Goal: Transaction & Acquisition: Purchase product/service

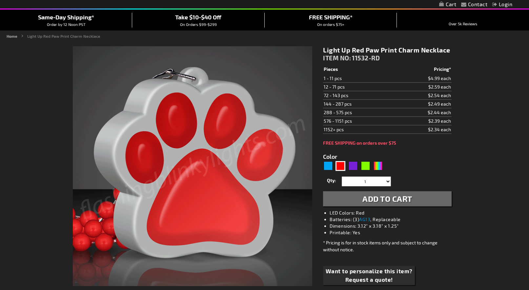
scroll to position [56, 0]
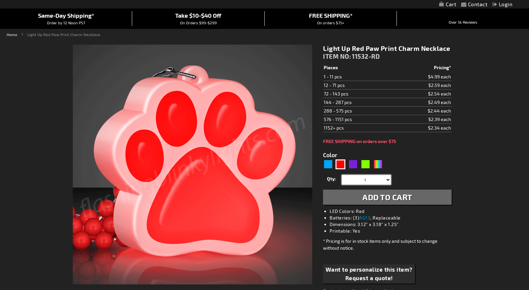
click at [381, 182] on select "1 2 3 4 5 6 7 8 9 10 11 12 24 36 48 60 72 84 96 108 120" at bounding box center [366, 180] width 49 height 10
select select "24"
click at [342, 175] on select "1 2 3 4 5 6 7 8 9 10 11 12 24 36 48 60 72 84 96 108 120" at bounding box center [366, 180] width 49 height 10
click at [386, 197] on span "Add to Cart" at bounding box center [388, 197] width 50 height 10
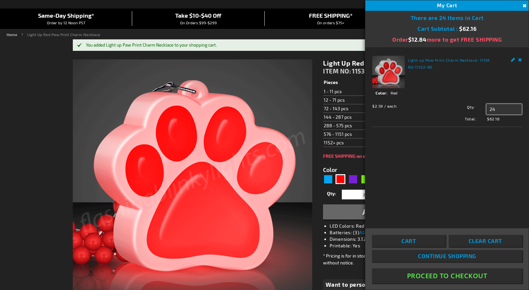
drag, startPoint x: 501, startPoint y: 110, endPoint x: 474, endPoint y: 100, distance: 29.3
click at [474, 101] on div "$2.59 / each Total: $62.16 Qty 24 Update" at bounding box center [447, 111] width 150 height 21
click at [422, 276] on button "Proceed To Checkout" at bounding box center [447, 275] width 150 height 15
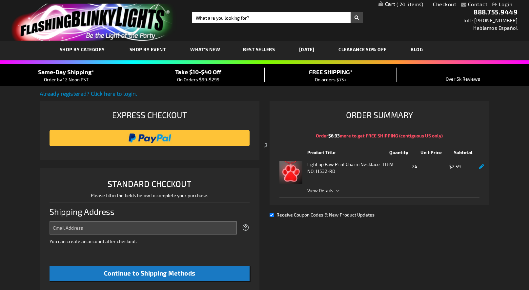
select select "US"
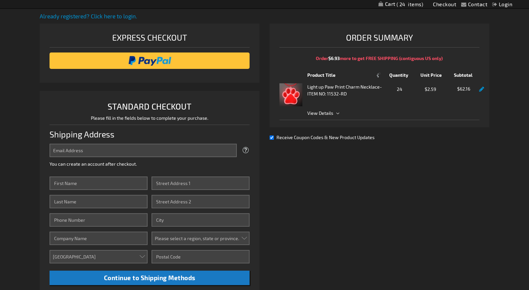
scroll to position [111, 0]
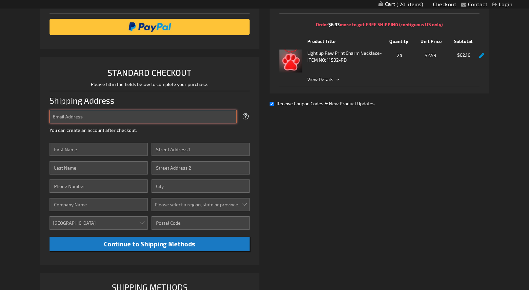
click at [122, 115] on input "Email Address" at bounding box center [144, 116] width 188 height 13
type input "emilymminer@gmail.com"
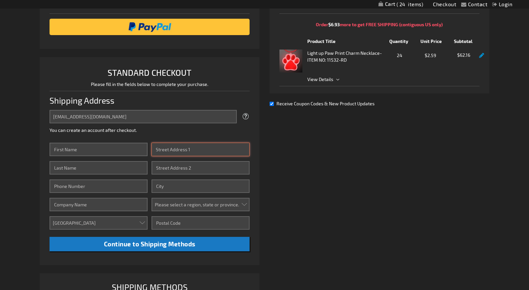
click at [193, 150] on input "Street Address: Line 1" at bounding box center [201, 149] width 98 height 13
type input "4501 Stone Pine Court, Chantilly, VA"
type input "Emily"
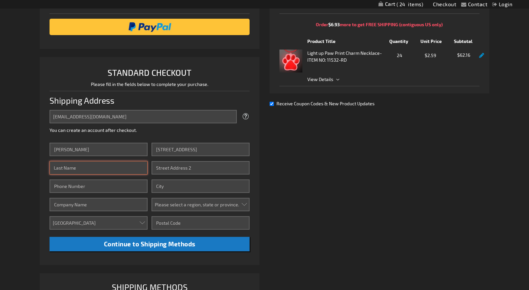
type input "Miner"
type input "3015266312"
type input "Chantilly"
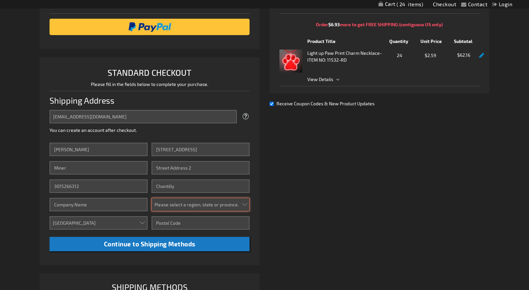
select select "61"
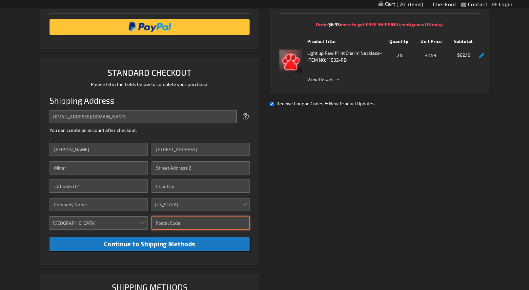
type input "20151"
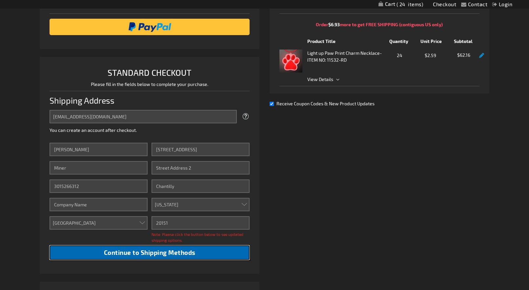
click at [177, 253] on span "Continue to Shipping Methods" at bounding box center [150, 253] width 92 height 8
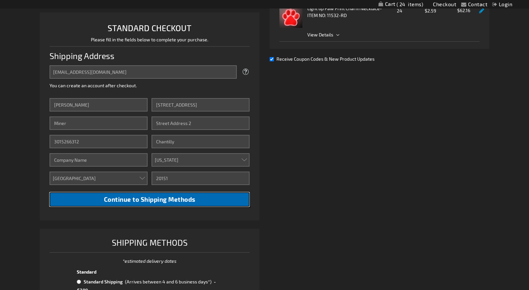
scroll to position [277, 0]
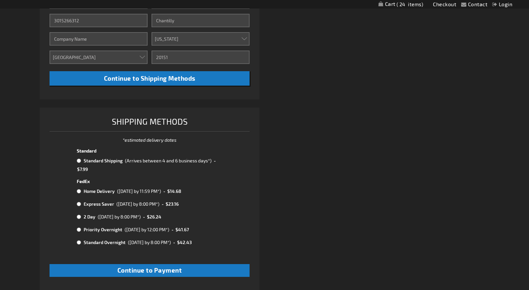
click at [79, 161] on input "radio" at bounding box center [79, 160] width 4 height 5
radio input "true"
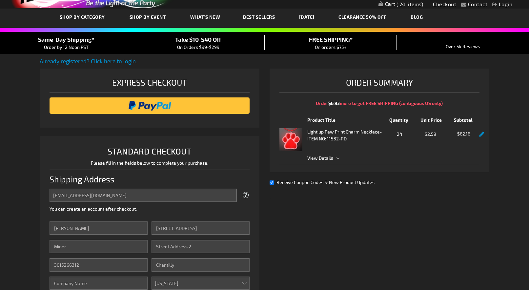
scroll to position [0, 0]
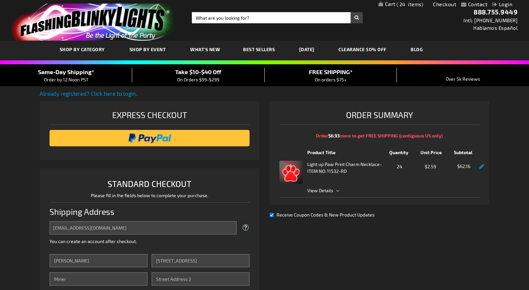
click at [273, 215] on input "Receive Coupon Codes & New Product Updates" at bounding box center [272, 215] width 4 height 4
checkbox input "false"
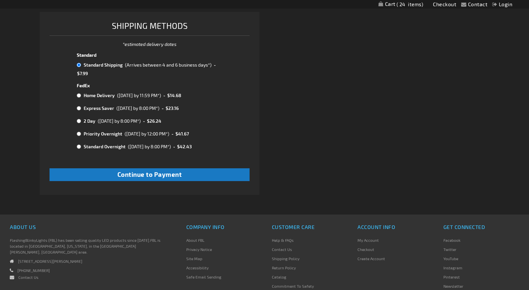
scroll to position [389, 0]
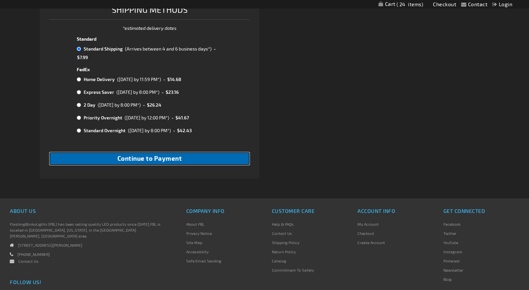
click at [192, 161] on button "Continue to Payment" at bounding box center [150, 158] width 201 height 13
checkbox input "true"
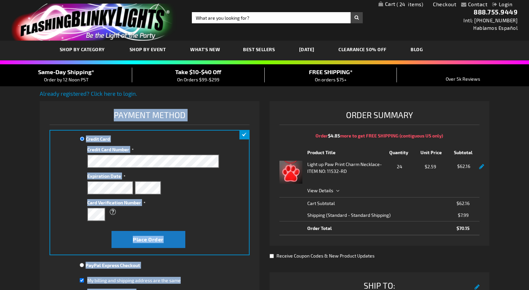
click at [481, 166] on link at bounding box center [481, 167] width 5 height 6
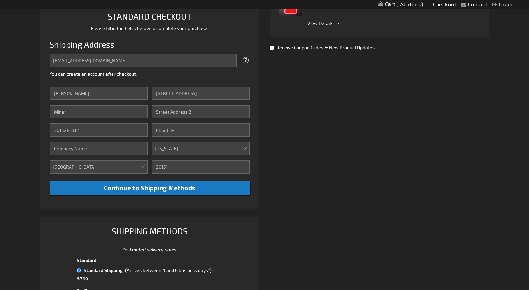
scroll to position [168, 0]
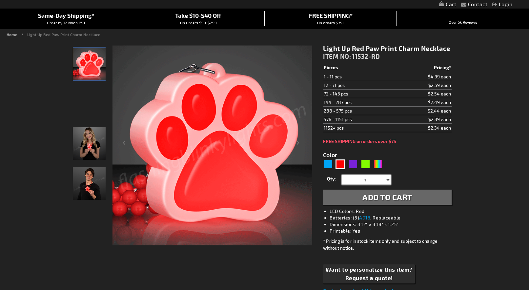
click at [365, 182] on select "1 2 3 4 5 6 7 8 9 10 11 12 24 36 48 60 72 84 96 108 120" at bounding box center [366, 180] width 49 height 10
select select "36"
click at [342, 175] on select "1 2 3 4 5 6 7 8 9 10 11 12 24 36 48 60 72 84 96 108 120" at bounding box center [366, 180] width 49 height 10
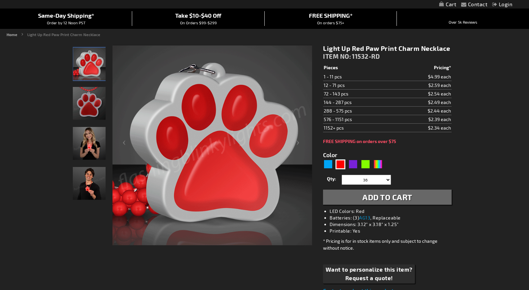
click at [381, 198] on span "Add to Cart" at bounding box center [388, 197] width 50 height 10
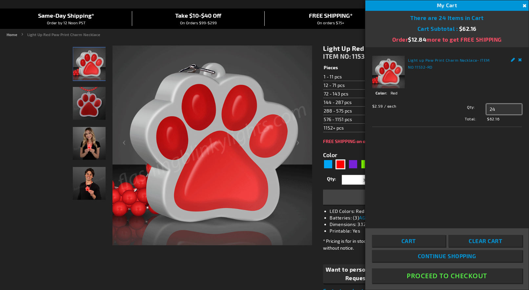
click at [511, 112] on input "24" at bounding box center [504, 109] width 35 height 11
drag, startPoint x: 511, startPoint y: 112, endPoint x: 461, endPoint y: 104, distance: 50.5
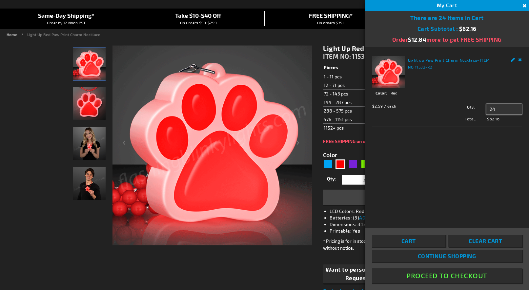
click at [461, 104] on div "Qty 24 Update" at bounding box center [481, 109] width 82 height 11
type input "36"
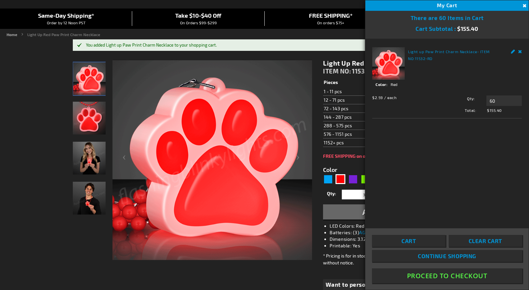
click at [455, 280] on button "Proceed To Checkout" at bounding box center [447, 275] width 150 height 15
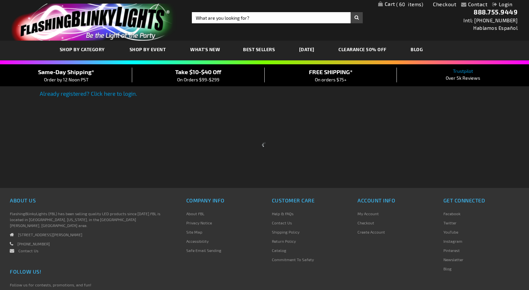
select select "US"
select select "61"
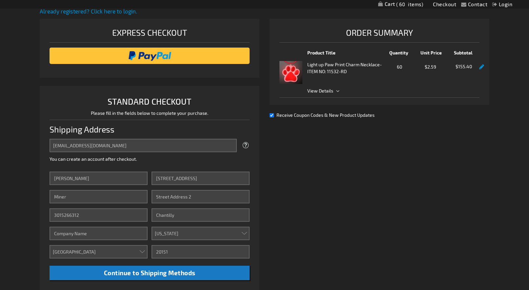
scroll to position [78, 0]
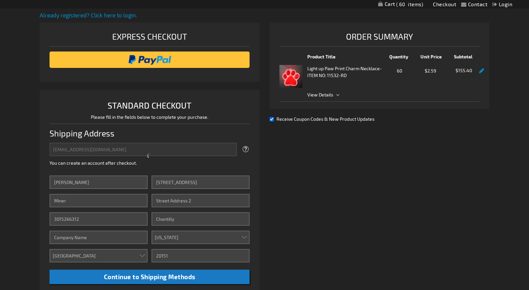
click at [482, 71] on link at bounding box center [481, 71] width 5 height 6
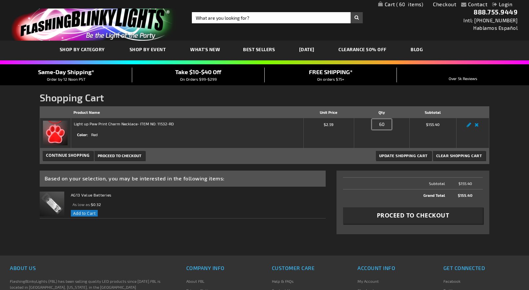
drag, startPoint x: 385, startPoint y: 126, endPoint x: 365, endPoint y: 125, distance: 19.7
click at [365, 125] on div "Qty 60" at bounding box center [382, 126] width 50 height 11
type input "36"
click at [417, 155] on span "Update Shopping Cart" at bounding box center [403, 155] width 49 height 5
drag, startPoint x: 386, startPoint y: 127, endPoint x: 361, endPoint y: 126, distance: 24.6
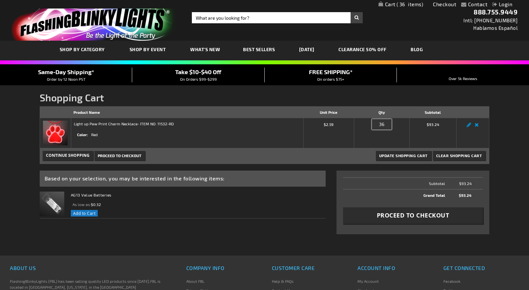
click at [361, 126] on div "Qty 36" at bounding box center [382, 126] width 50 height 11
type input "32"
click at [404, 156] on span "Update Shopping Cart" at bounding box center [403, 155] width 49 height 5
drag, startPoint x: 387, startPoint y: 125, endPoint x: 356, endPoint y: 123, distance: 31.5
click at [356, 123] on td "Qty 32" at bounding box center [381, 133] width 55 height 30
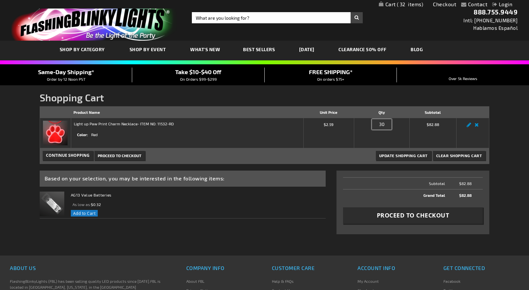
type input "30"
click at [414, 156] on span "Update Shopping Cart" at bounding box center [403, 155] width 49 height 5
click at [404, 154] on span "Update Shopping Cart" at bounding box center [403, 155] width 49 height 5
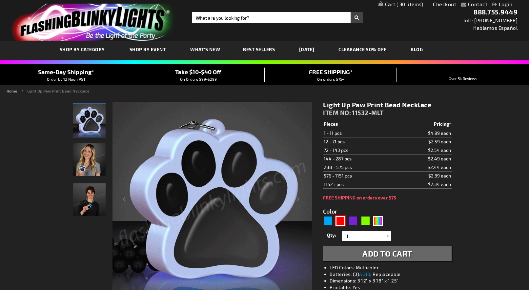
click at [339, 218] on div "Red" at bounding box center [341, 221] width 10 height 10
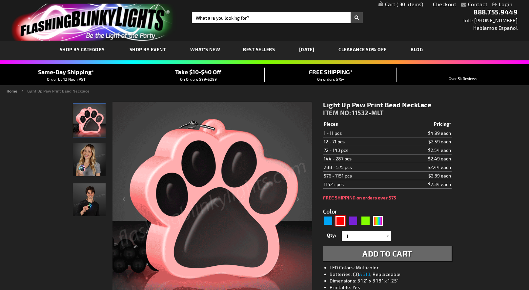
type input "5641"
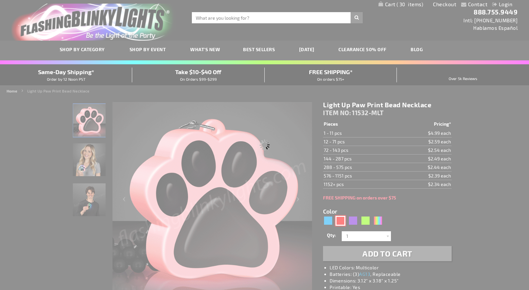
type input "11532-RD"
type input "Customize - Light Up Red Paw Print Charm Necklace - ITEM NO: 11532-RD"
